Goal: Task Accomplishment & Management: Manage account settings

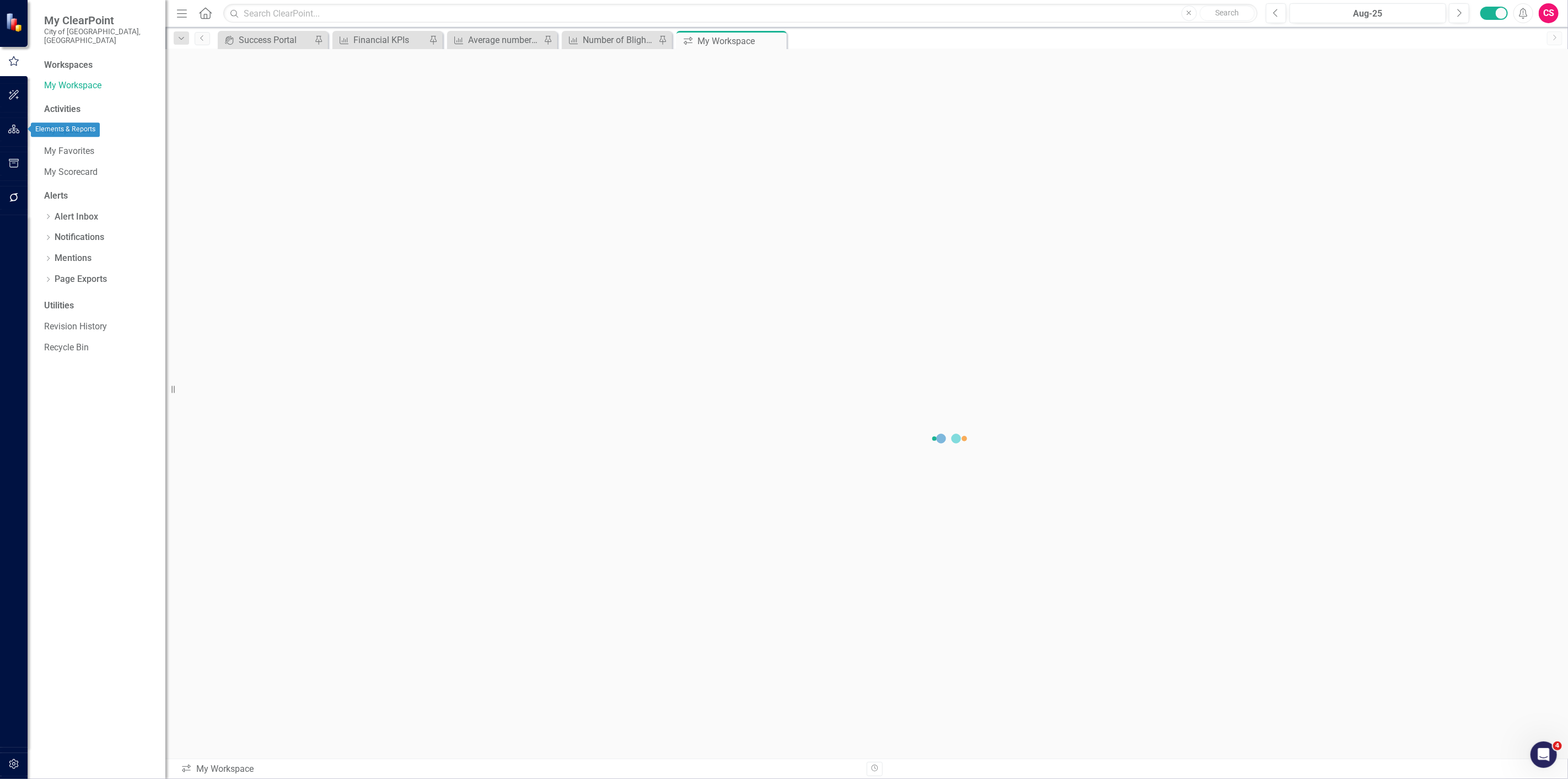
click at [14, 121] on button "button" at bounding box center [14, 130] width 25 height 23
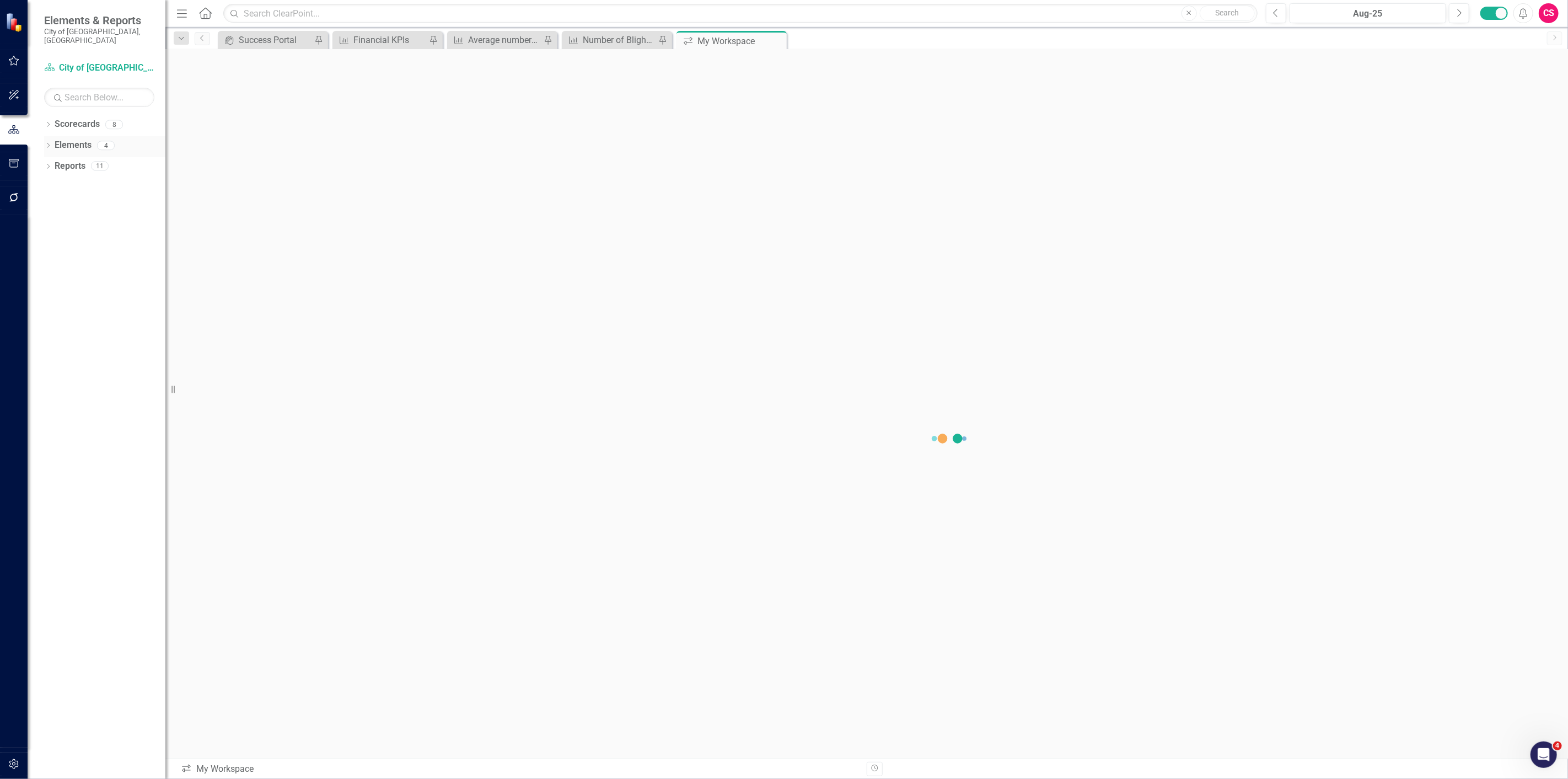
click at [50, 143] on icon "Dropdown" at bounding box center [48, 146] width 8 height 6
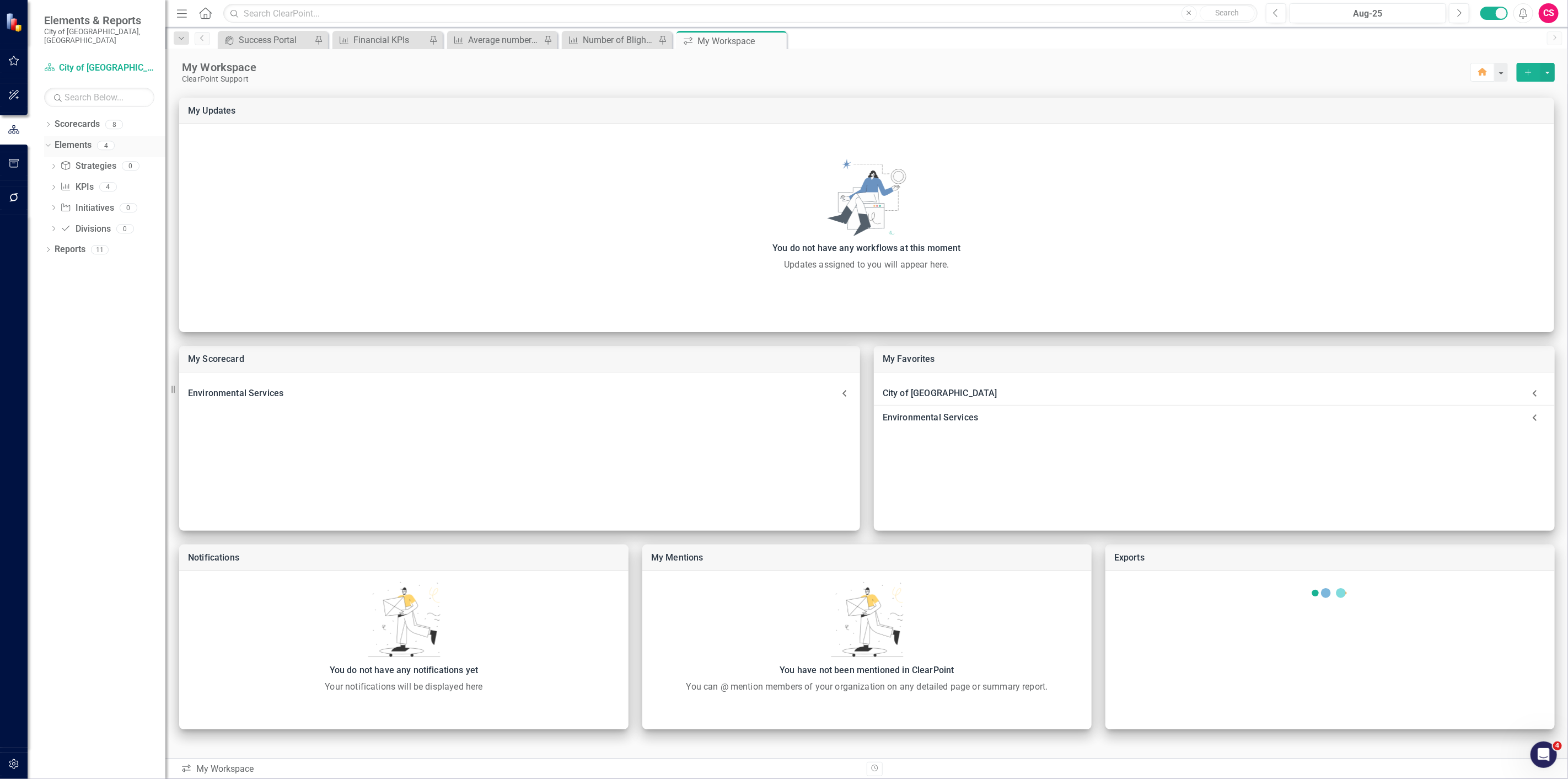
click at [49, 141] on div "Dropdown" at bounding box center [46, 145] width 9 height 8
click at [46, 122] on icon "Dropdown" at bounding box center [48, 126] width 8 height 6
click at [56, 142] on icon "Dropdown" at bounding box center [54, 145] width 8 height 7
click at [108, 203] on link "Building Development Services" at bounding box center [119, 208] width 94 height 13
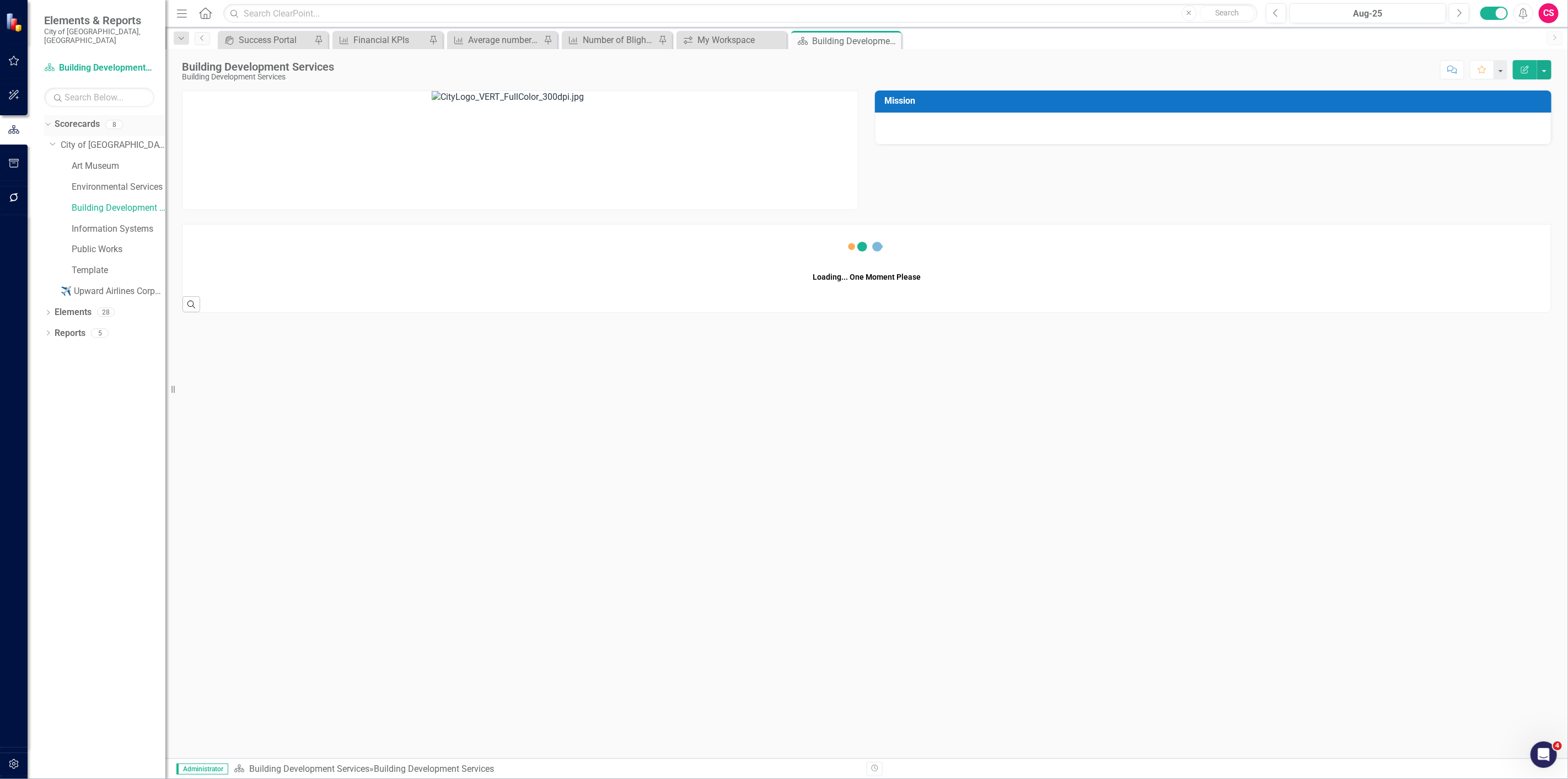
click at [47, 120] on icon "Dropdown" at bounding box center [47, 124] width 6 height 8
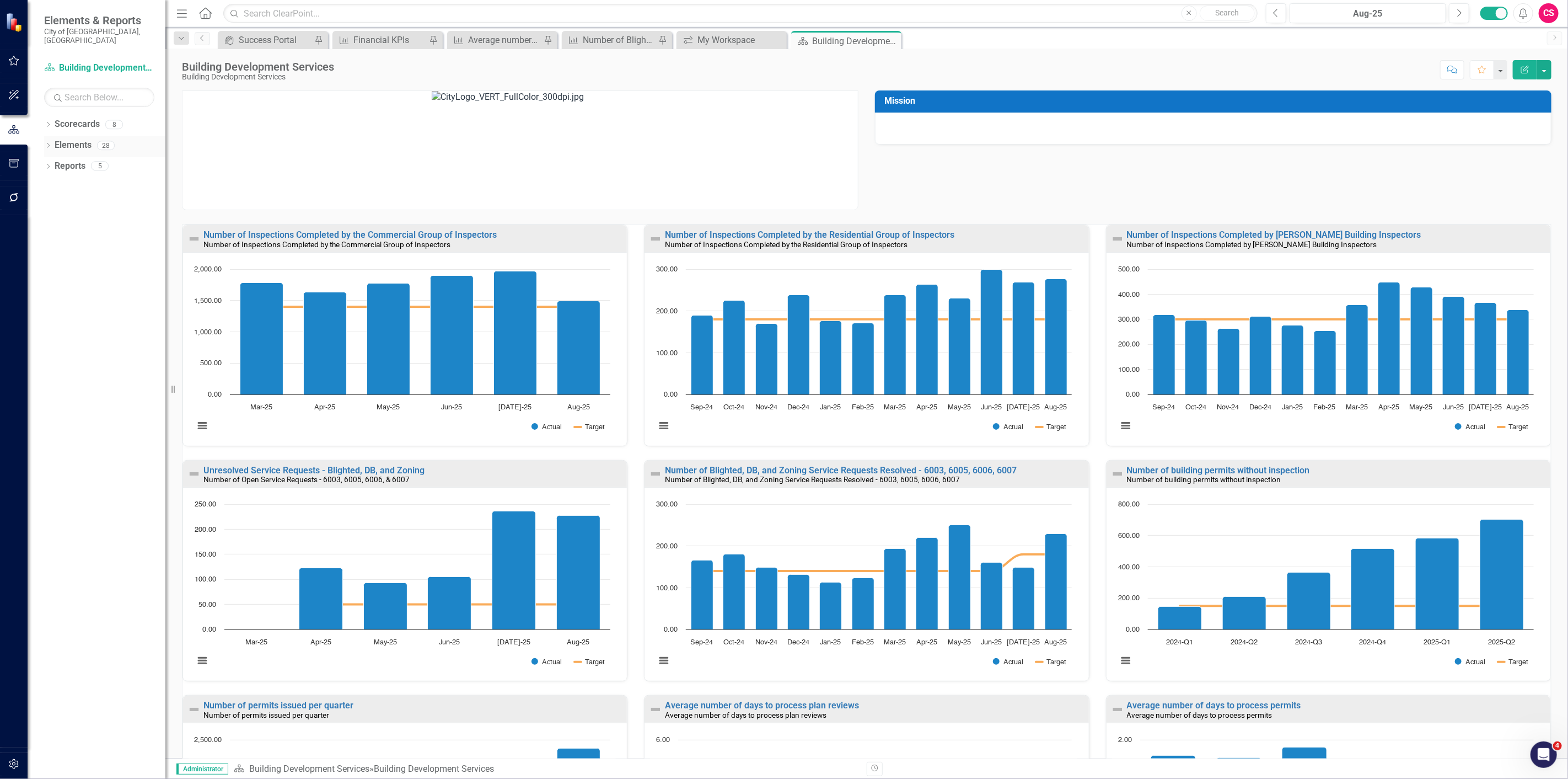
click at [47, 143] on icon "Dropdown" at bounding box center [48, 146] width 8 height 6
click at [66, 139] on link "Elements" at bounding box center [73, 145] width 37 height 13
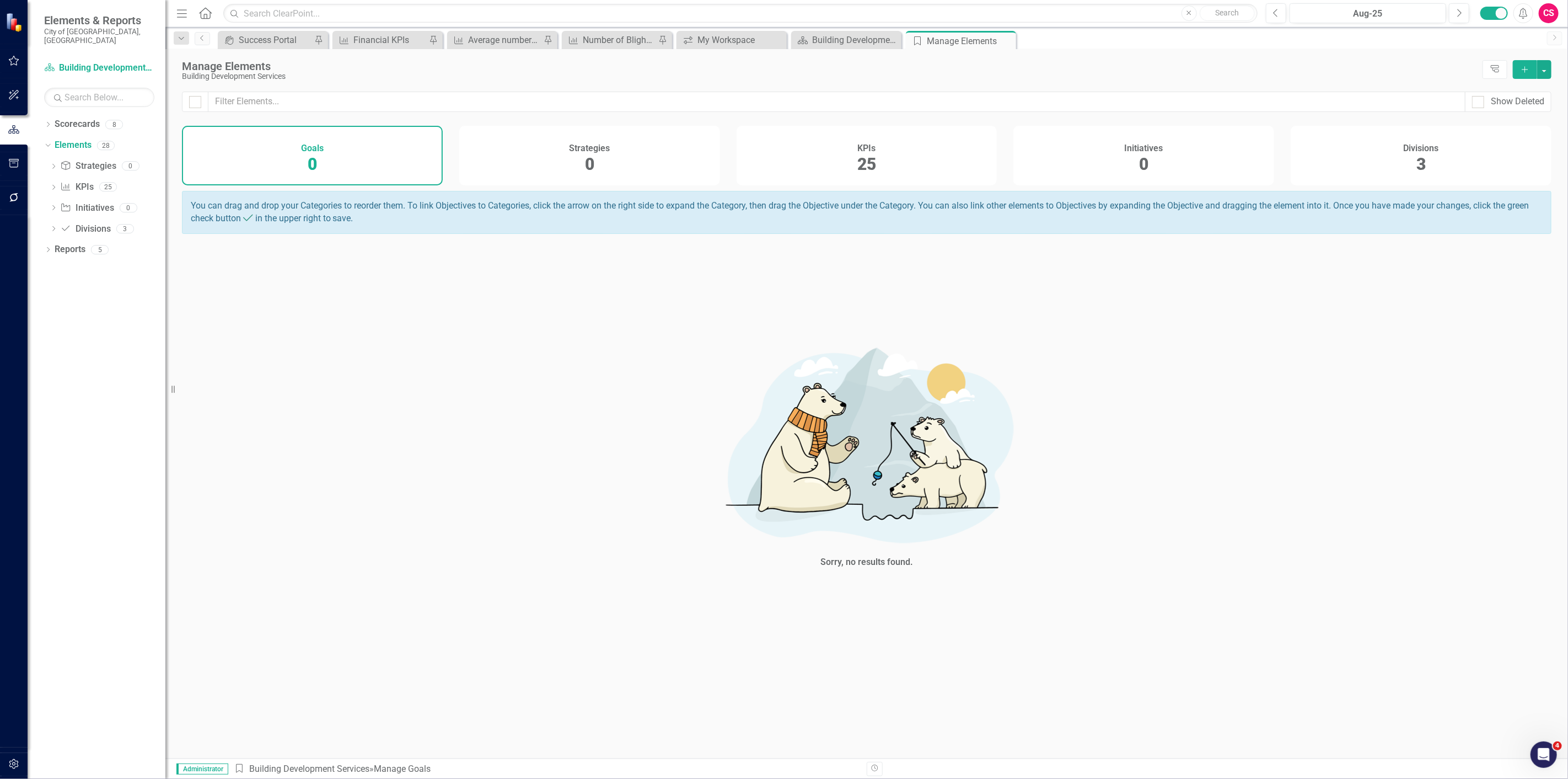
click at [918, 185] on div "KPIs 25" at bounding box center [867, 155] width 261 height 60
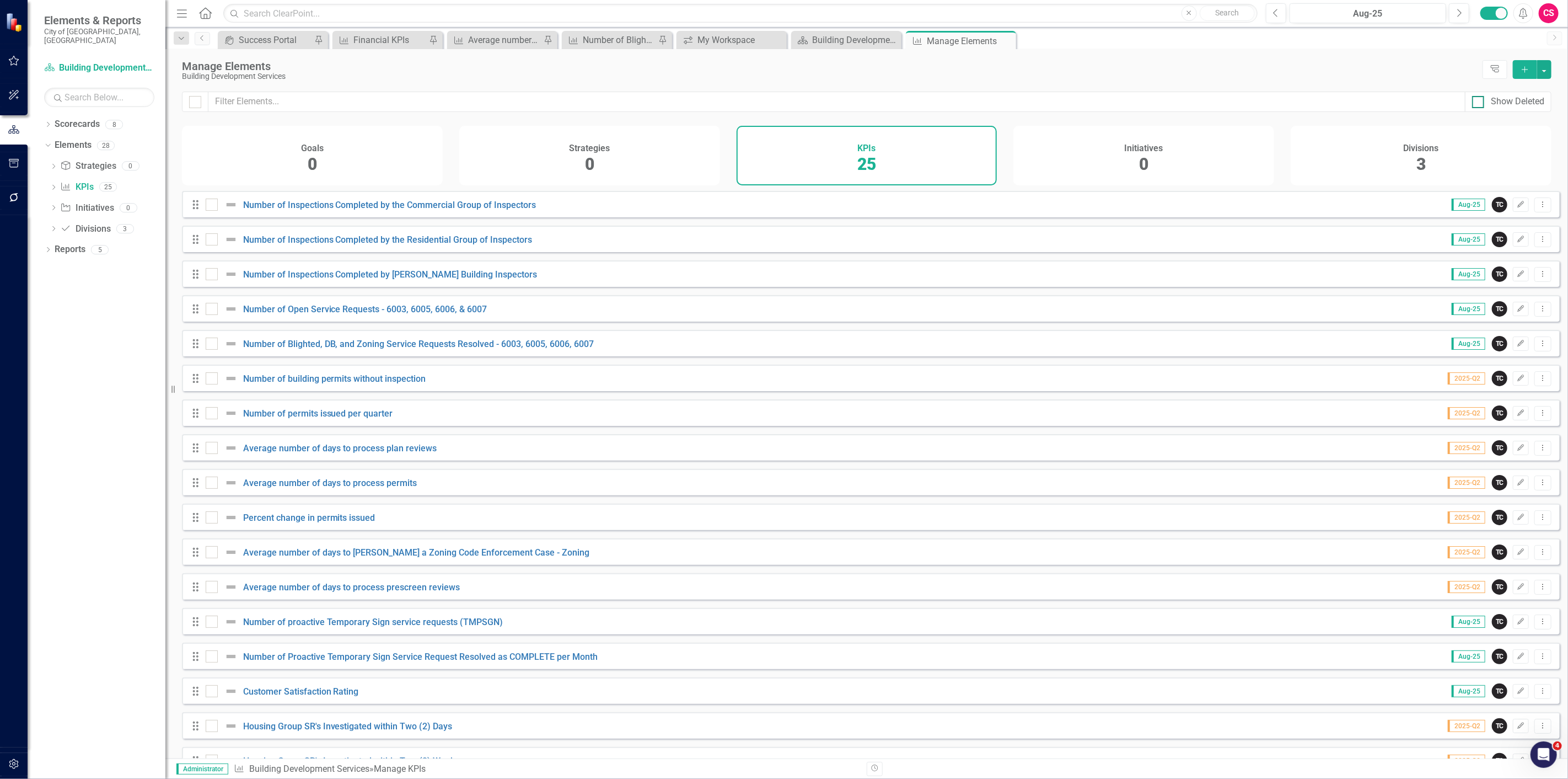
click at [1498, 103] on div "Show Deleted" at bounding box center [1518, 102] width 54 height 13
click at [1479, 103] on input "Show Deleted" at bounding box center [1476, 100] width 7 height 7
checkbox input "true"
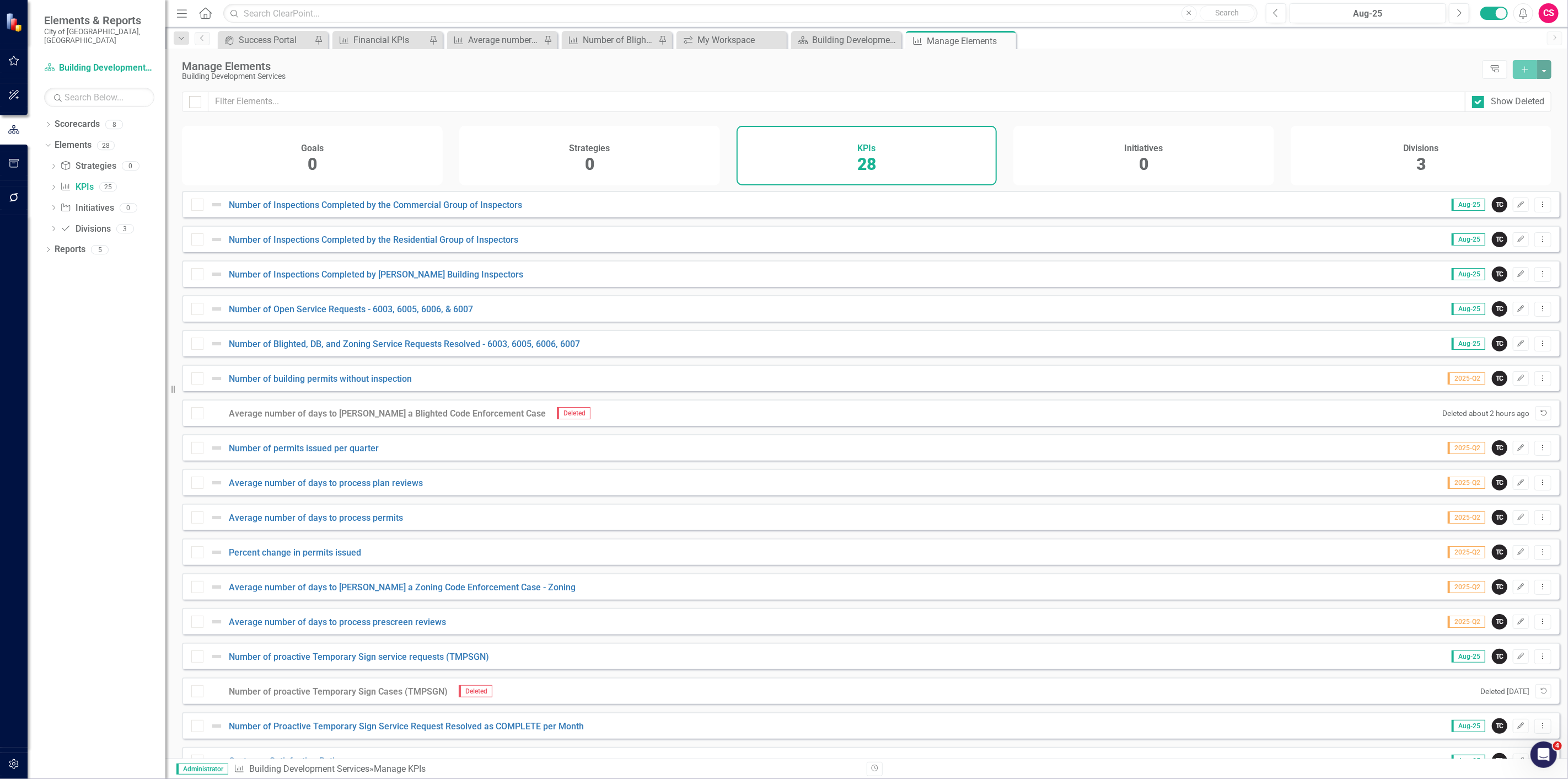
click at [1541, 416] on icon "button" at bounding box center [1544, 413] width 6 height 6
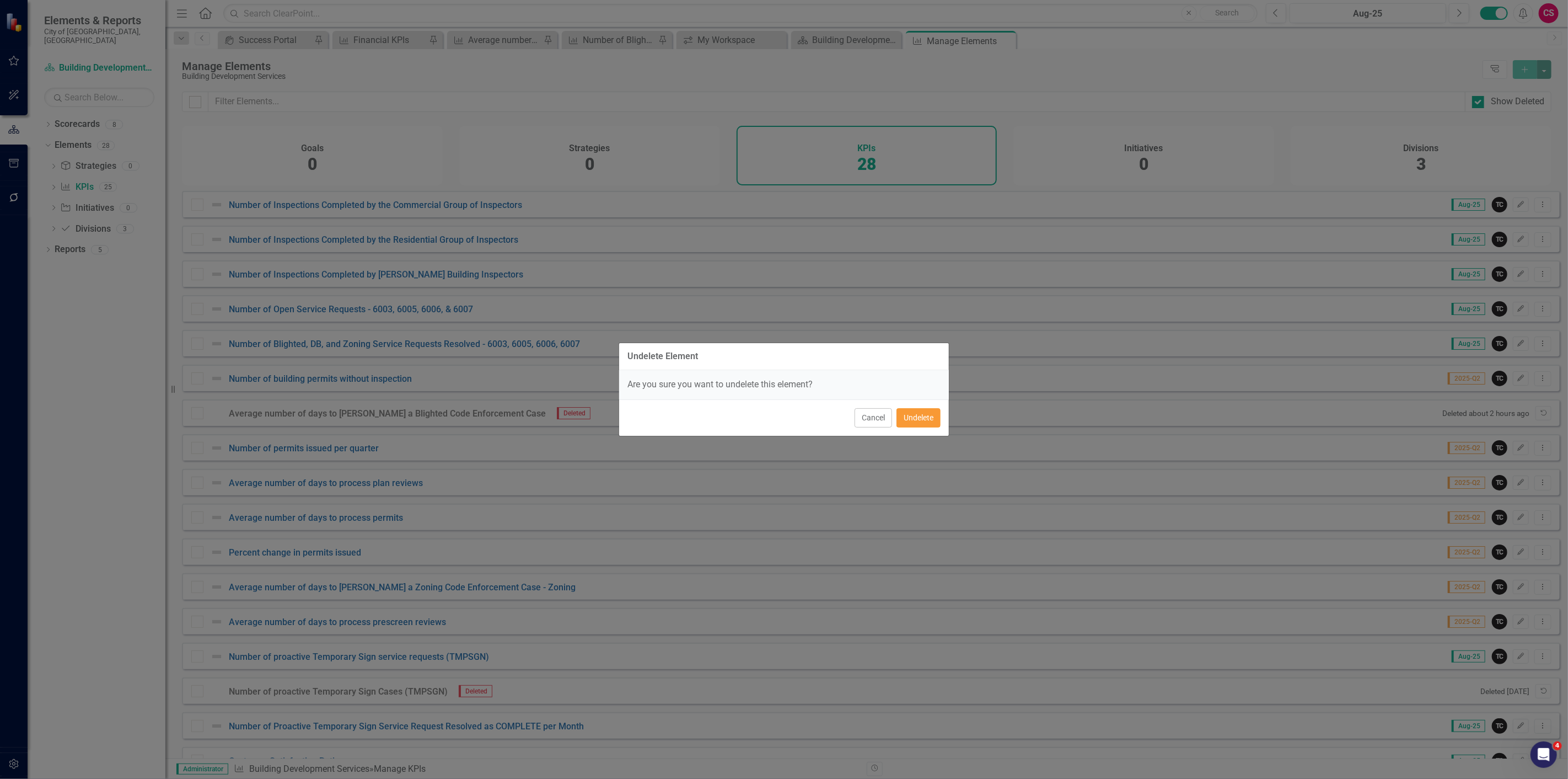
click at [912, 417] on button "Undelete" at bounding box center [919, 417] width 44 height 19
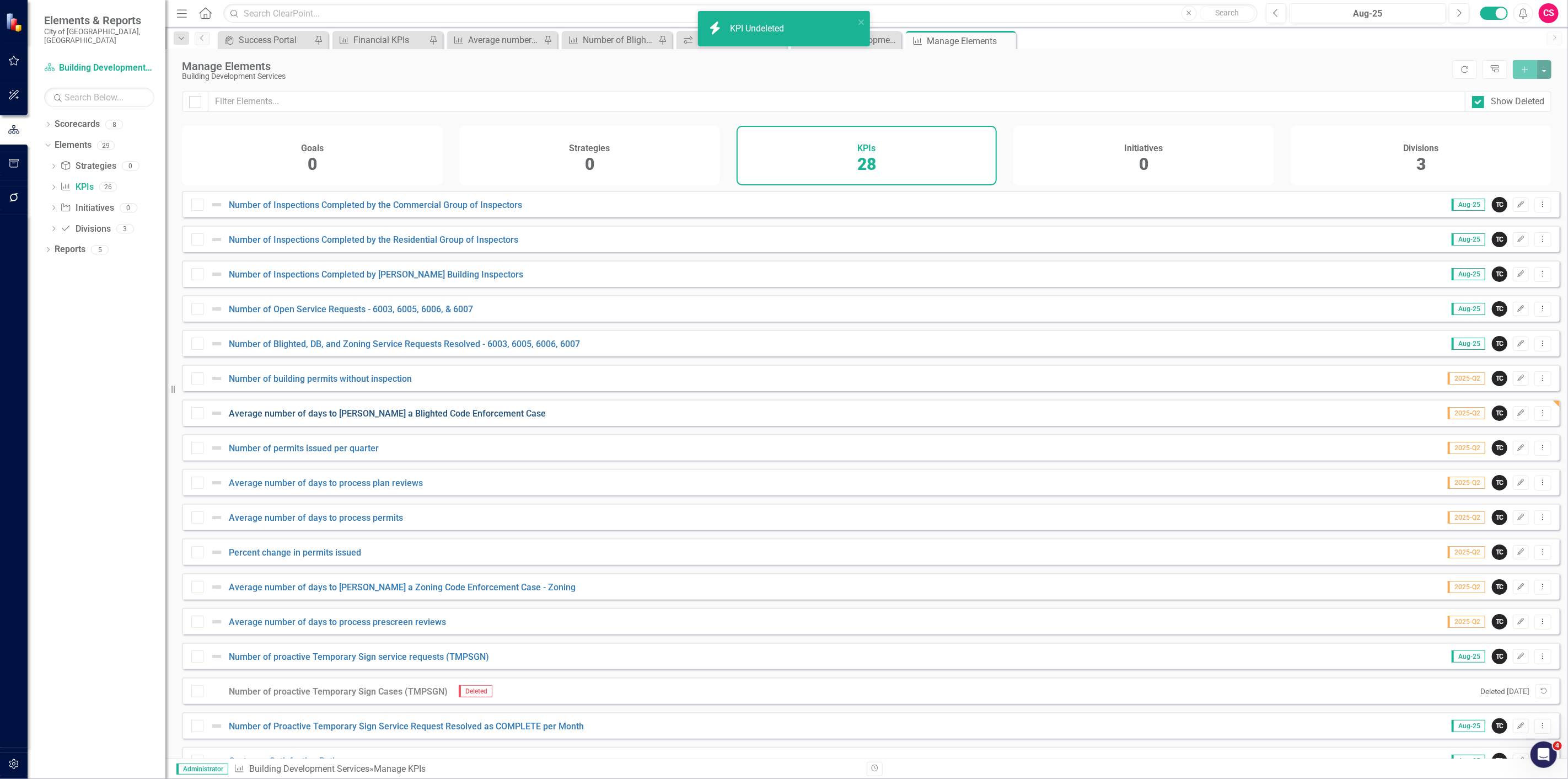
click at [394, 416] on link "Average number of days to [PERSON_NAME] a Blighted Code Enforcement Case" at bounding box center [387, 413] width 317 height 10
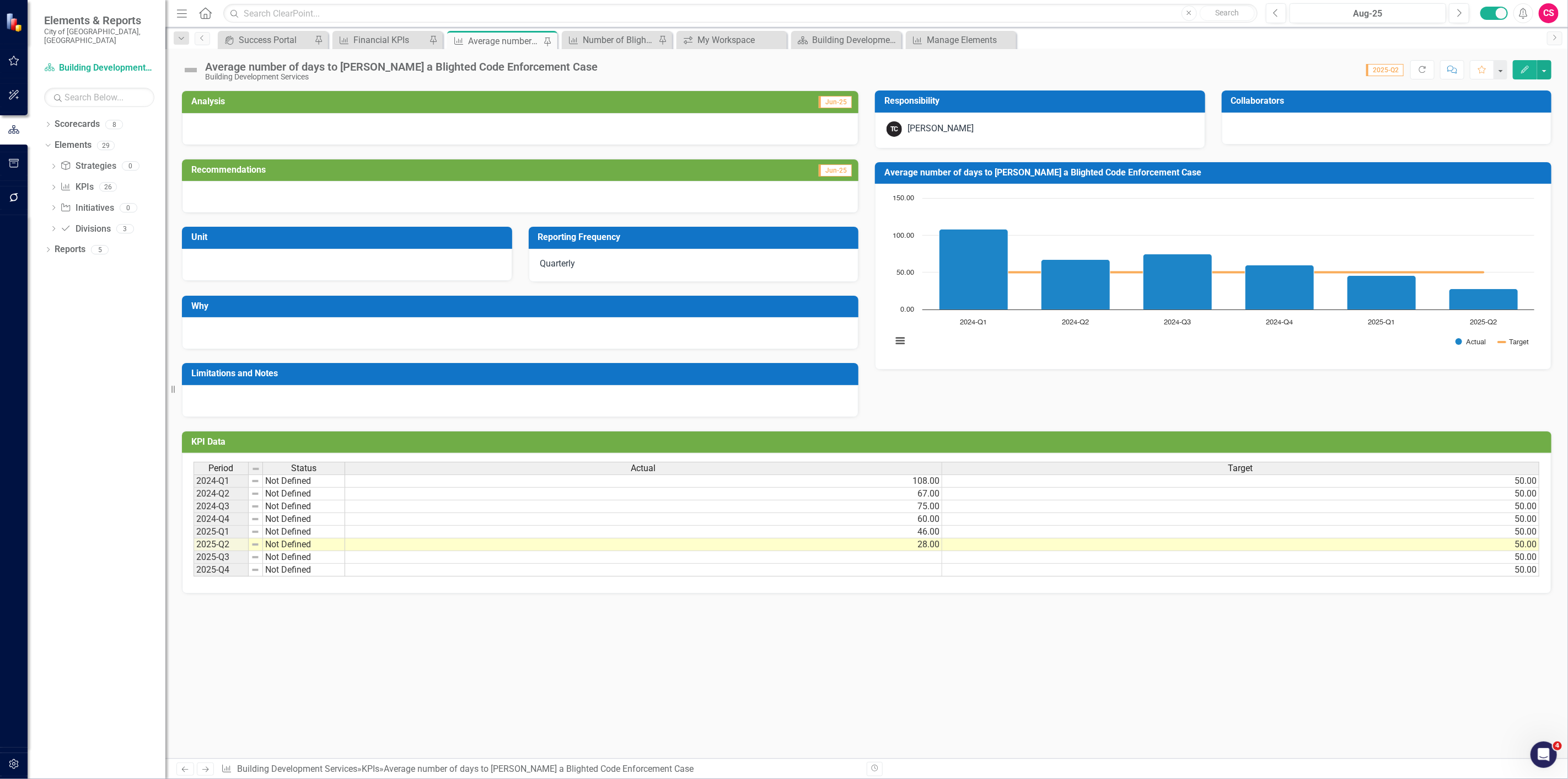
click at [508, 63] on div "Average number of days to [PERSON_NAME] a Blighted Code Enforcement Case" at bounding box center [401, 67] width 392 height 12
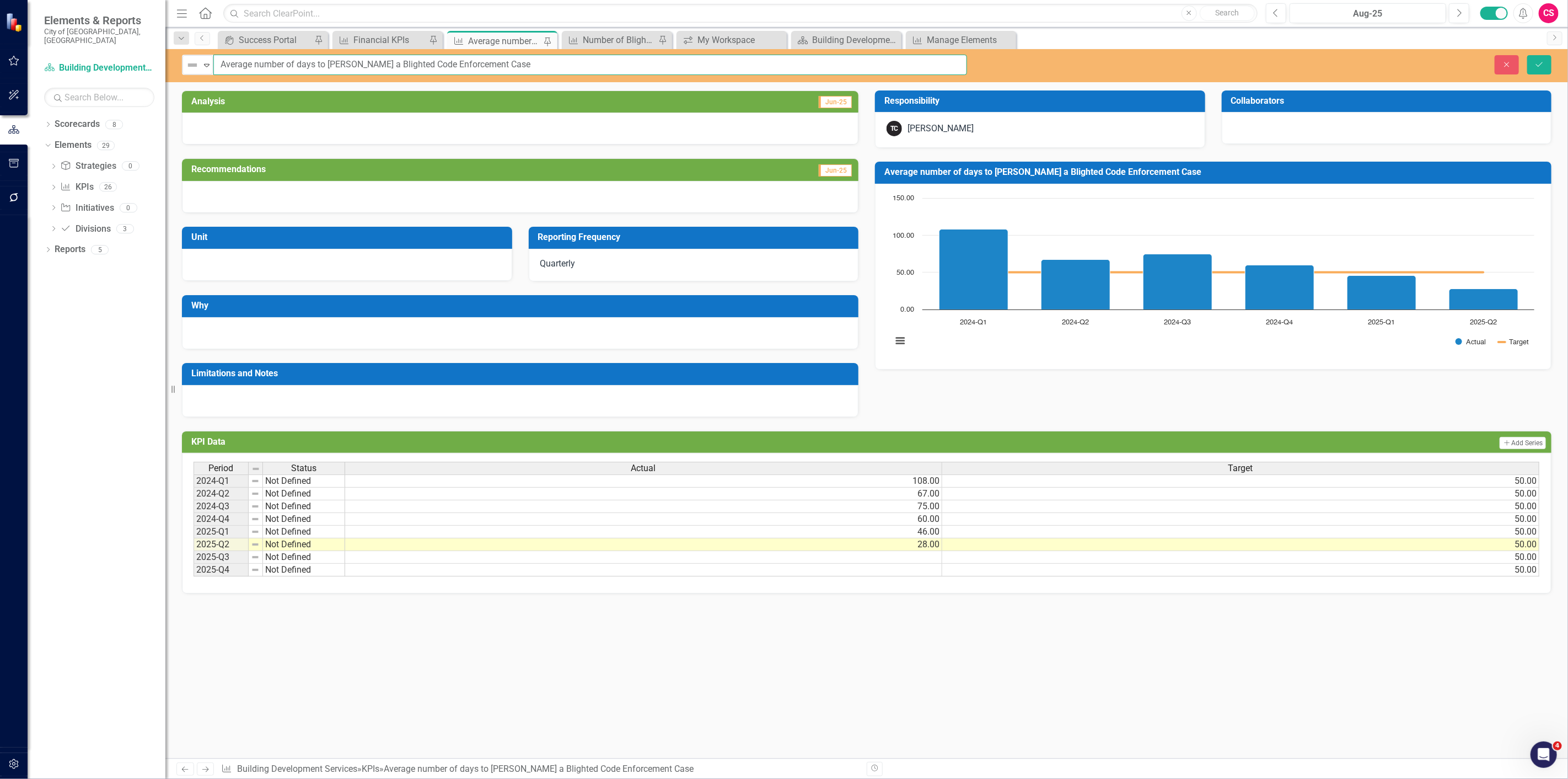
click at [563, 74] on input "Average number of days to [PERSON_NAME] a Blighted Code Enforcement Case" at bounding box center [590, 65] width 754 height 20
click at [1517, 62] on button "Close" at bounding box center [1506, 65] width 24 height 19
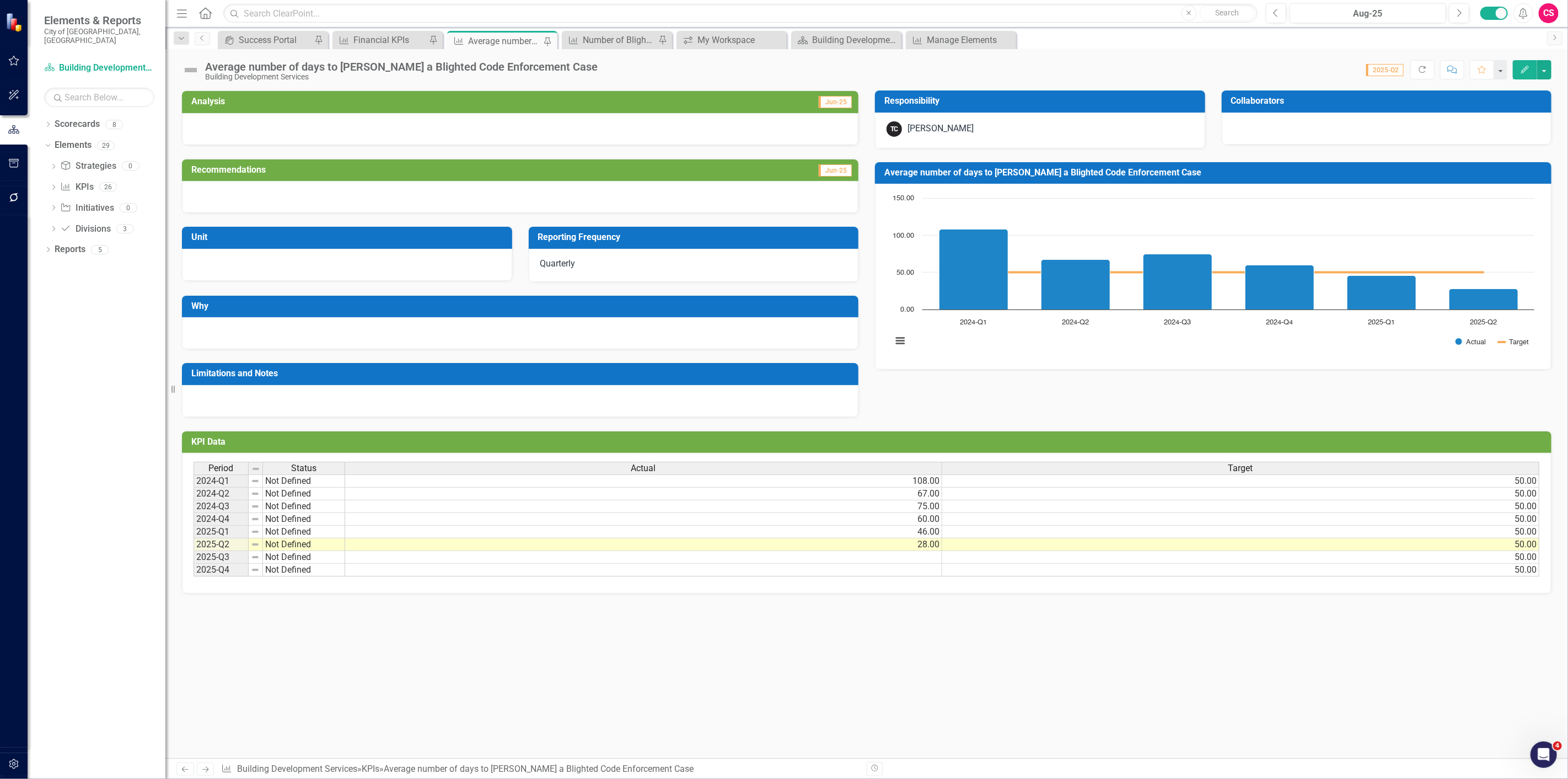
click at [528, 63] on div "Average number of days to [PERSON_NAME] a Blighted Code Enforcement Case" at bounding box center [401, 67] width 392 height 12
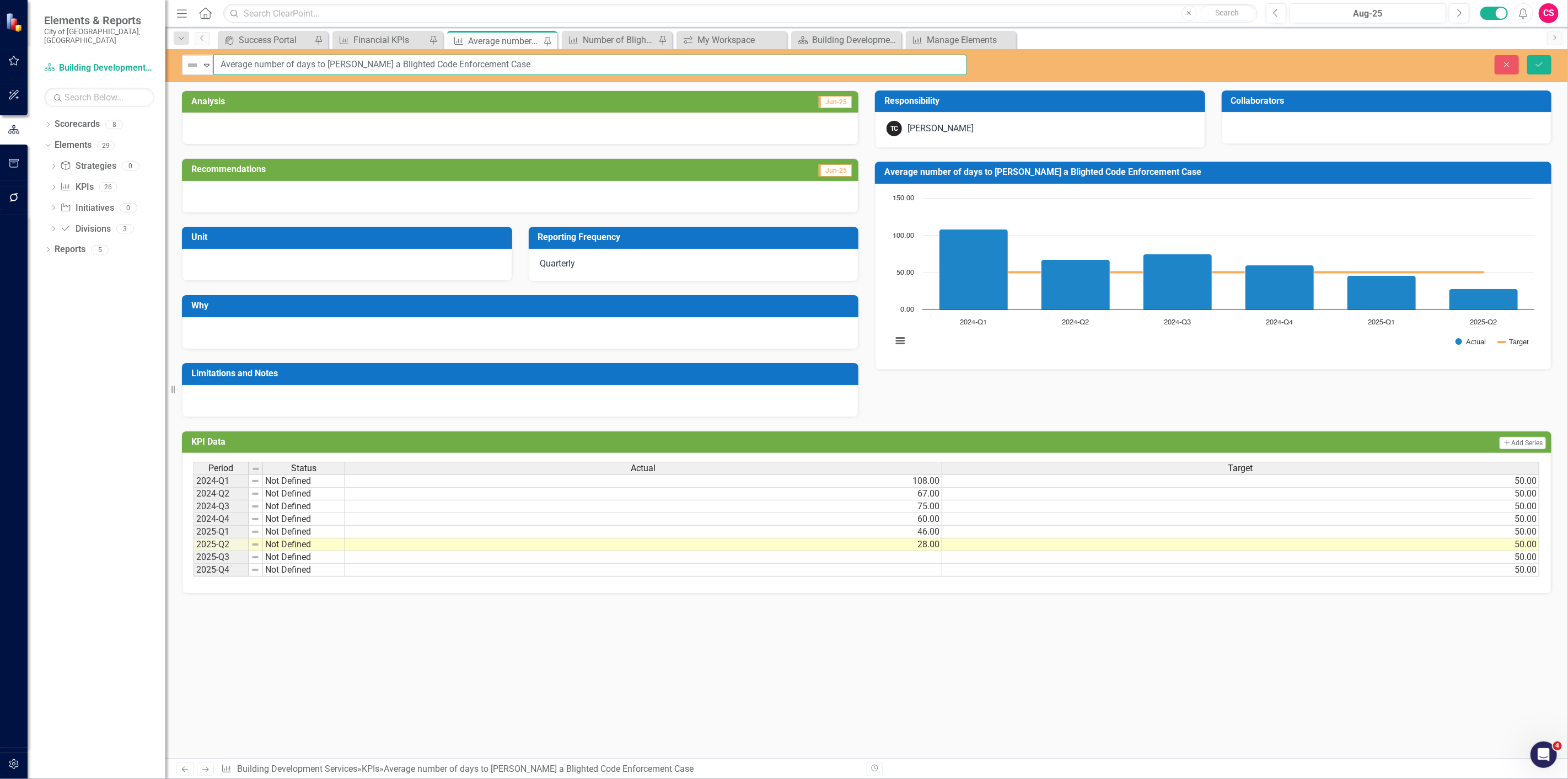
click at [556, 72] on input "Average number of days to [PERSON_NAME] a Blighted Code Enforcement Case" at bounding box center [590, 65] width 754 height 20
type input "Average number of days to [PERSON_NAME] a Blighted Code Enforcement Case"
click at [1536, 65] on icon "Save" at bounding box center [1540, 65] width 10 height 8
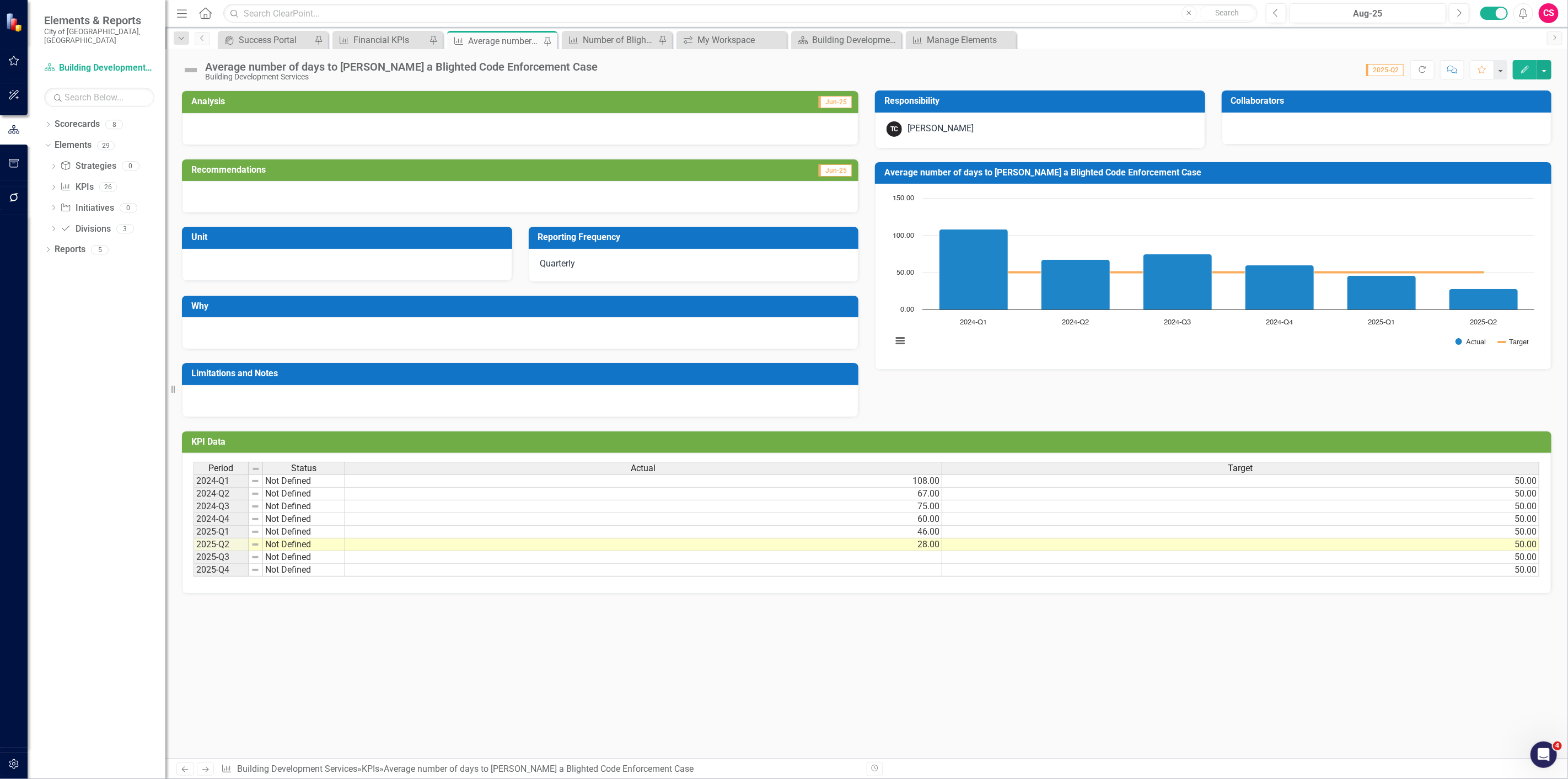
click at [572, 225] on div "Reporting Frequency Quarterly" at bounding box center [694, 247] width 347 height 68
click at [540, 66] on div "Average number of days to [PERSON_NAME] a Blighted Code Enforcement Case" at bounding box center [401, 67] width 392 height 12
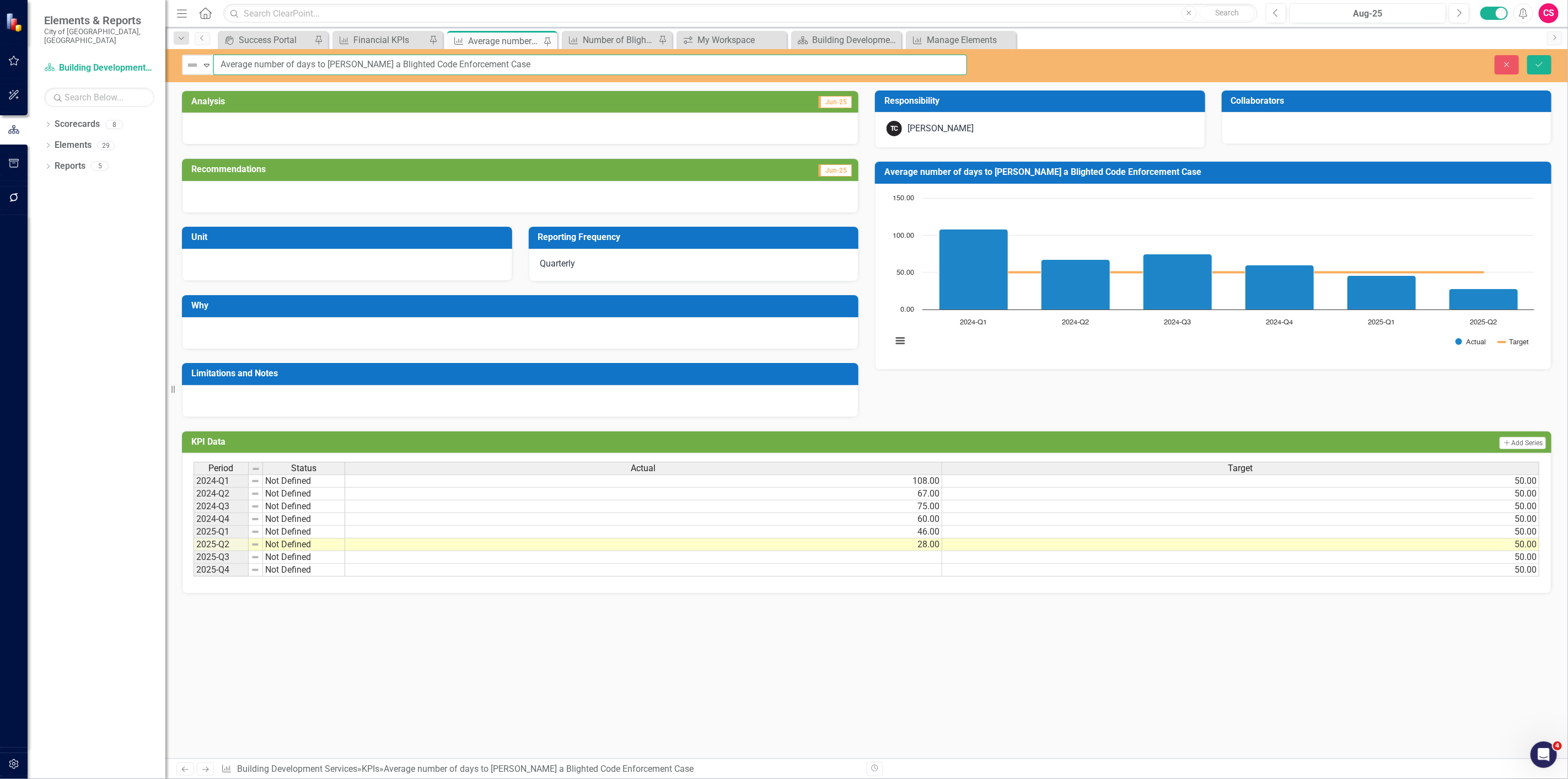
click at [583, 59] on input "Average number of days to [PERSON_NAME] a Blighted Code Enforcement Case" at bounding box center [590, 65] width 754 height 20
drag, startPoint x: 495, startPoint y: 65, endPoint x: 487, endPoint y: 65, distance: 8.0
click at [487, 65] on input "Average number of days to [PERSON_NAME] a Blighted Code Enforcement Case" at bounding box center [590, 65] width 754 height 20
drag, startPoint x: 1509, startPoint y: 64, endPoint x: 1387, endPoint y: 127, distance: 137.3
click at [1509, 64] on icon "Close" at bounding box center [1507, 65] width 10 height 8
